Goal: Browse casually

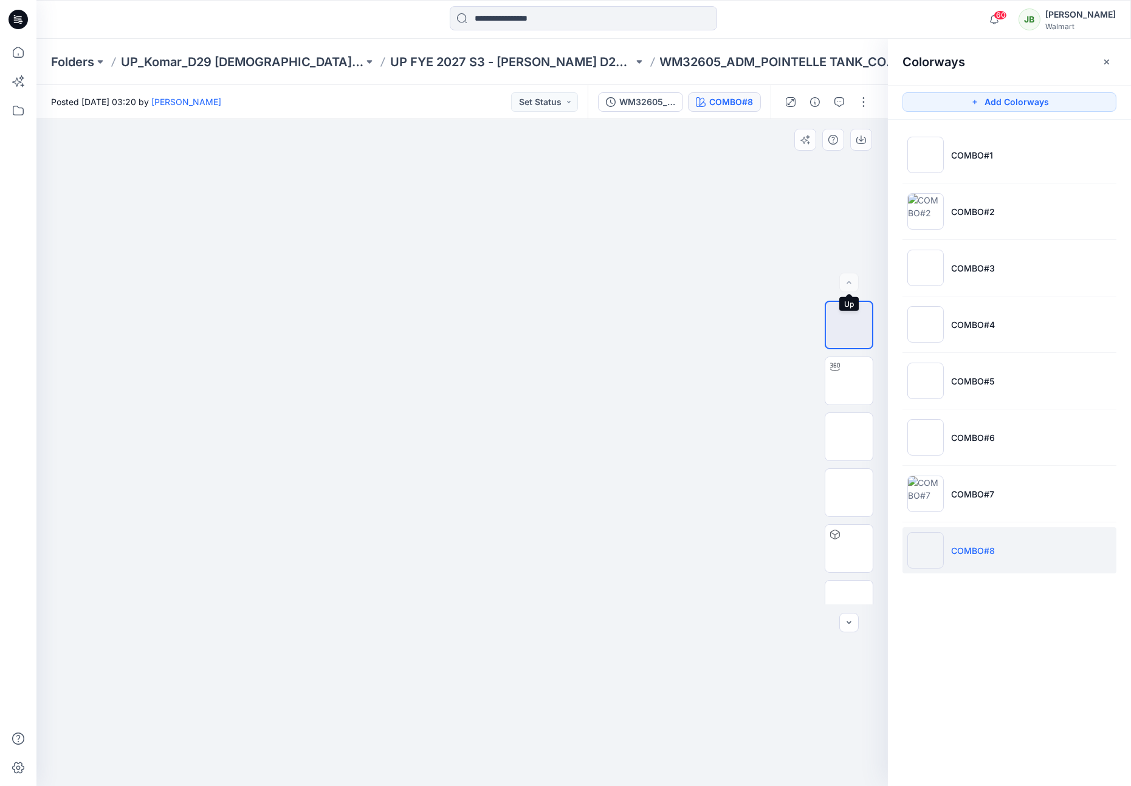
click at [852, 282] on div at bounding box center [848, 282] width 19 height 19
click at [849, 381] on img at bounding box center [849, 381] width 0 height 0
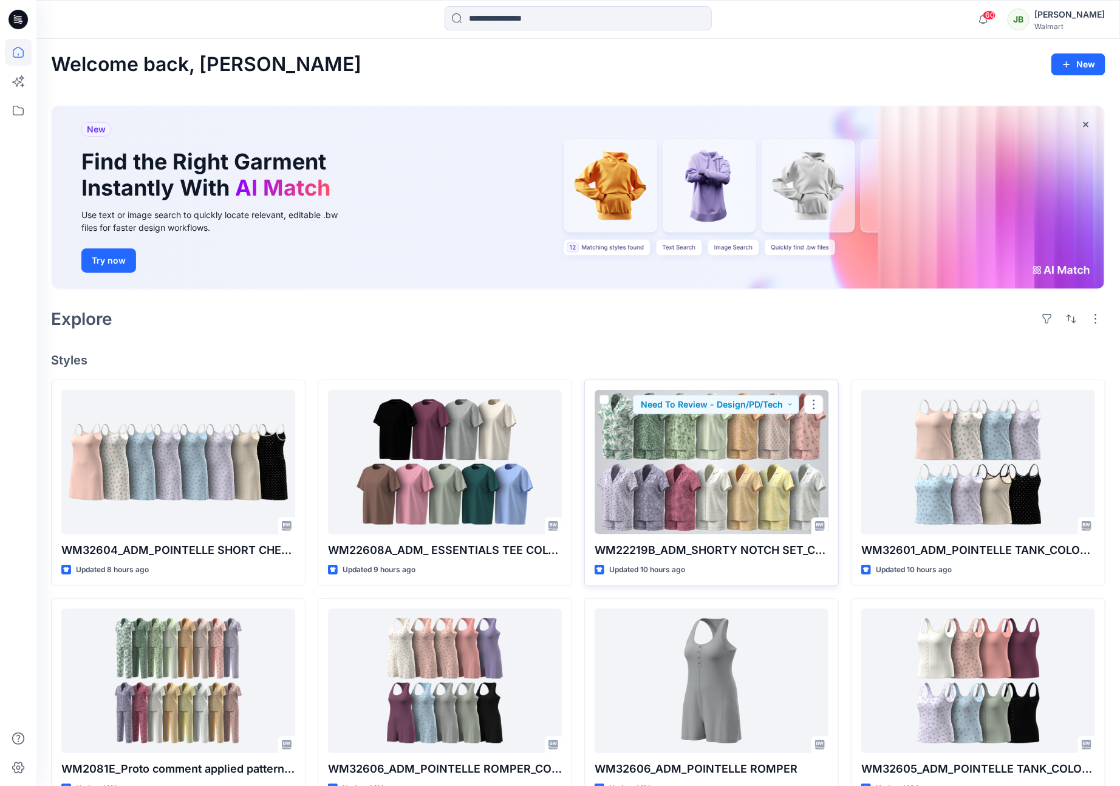
click at [768, 451] on div at bounding box center [712, 462] width 234 height 144
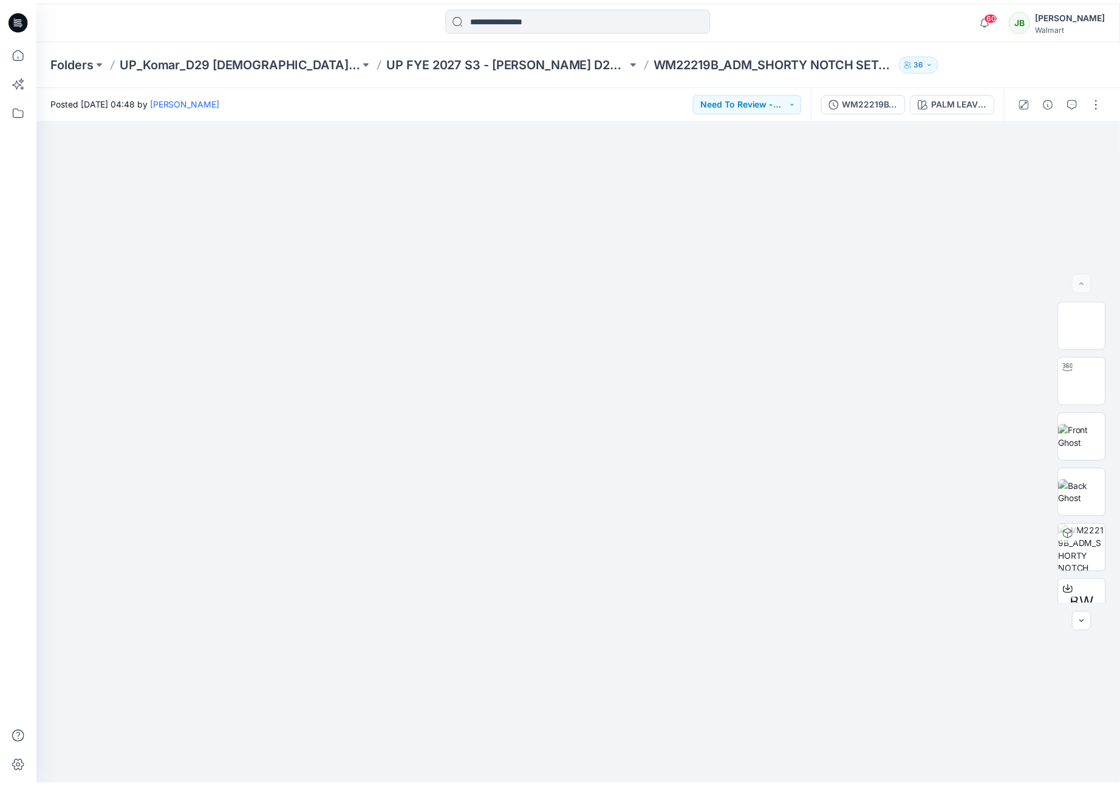
scroll to position [295, 0]
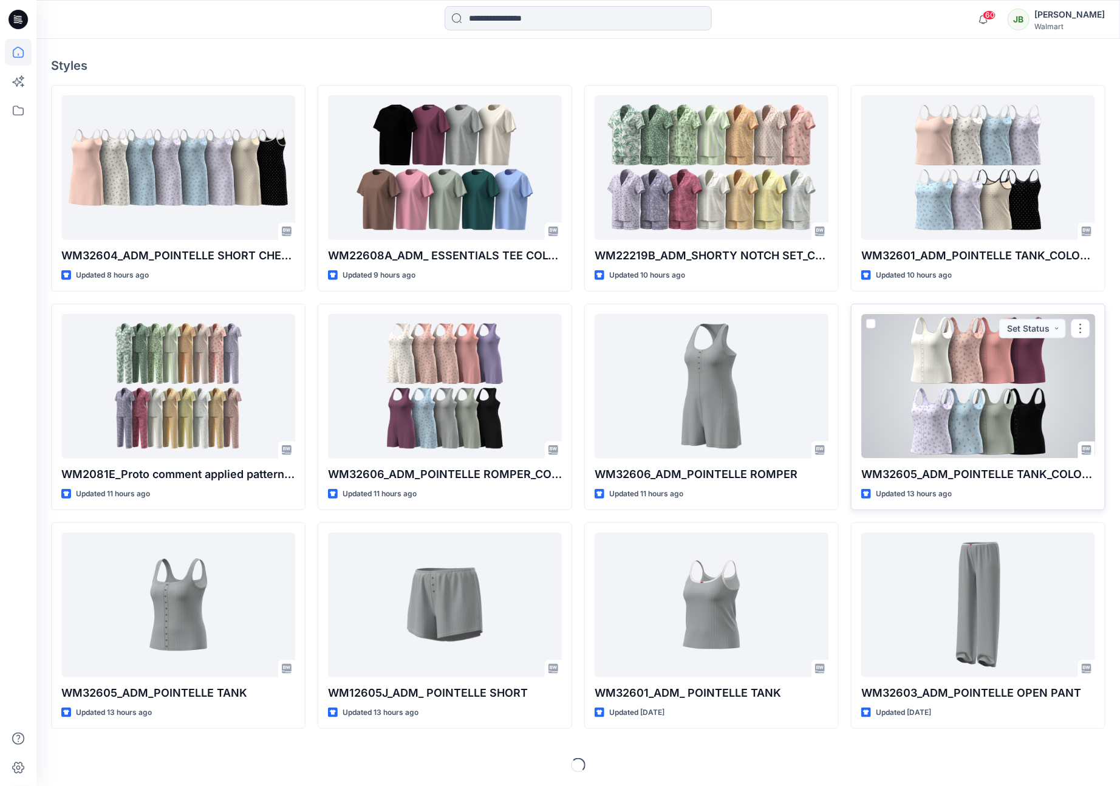
click at [1001, 368] on div at bounding box center [978, 386] width 234 height 144
